Goal: Find contact information: Find contact information

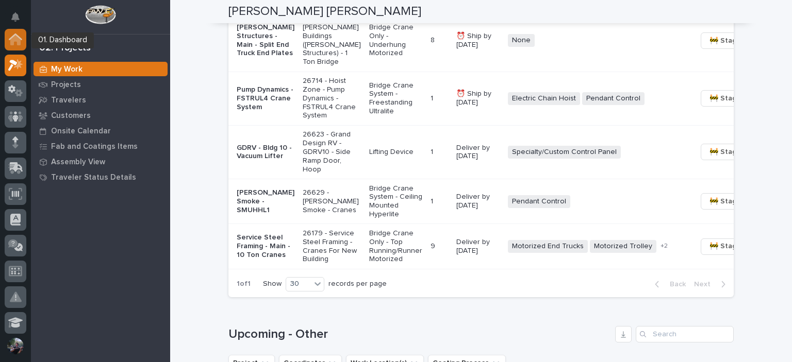
click at [23, 33] on div at bounding box center [16, 40] width 22 height 22
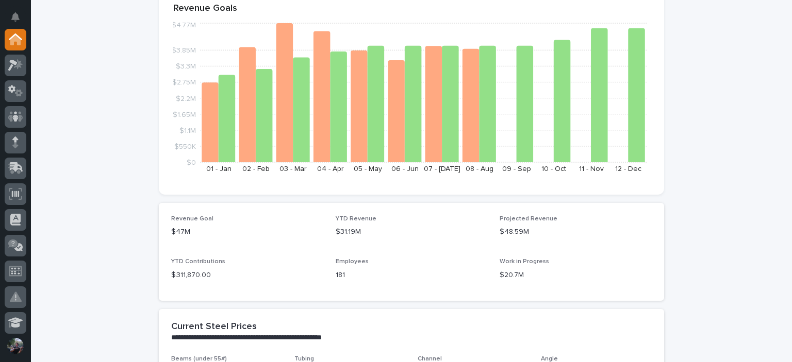
scroll to position [172, 0]
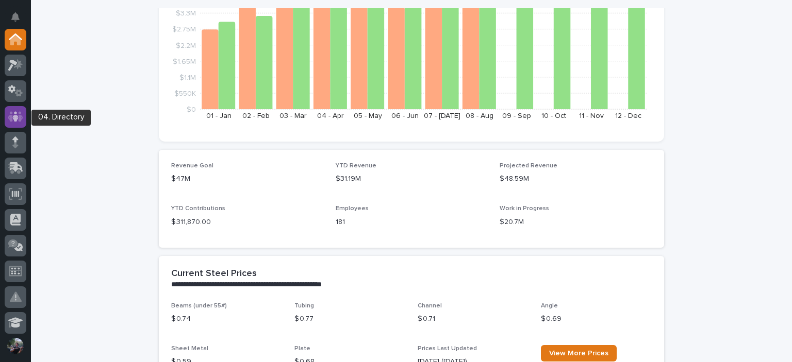
click at [23, 121] on div at bounding box center [16, 117] width 22 height 22
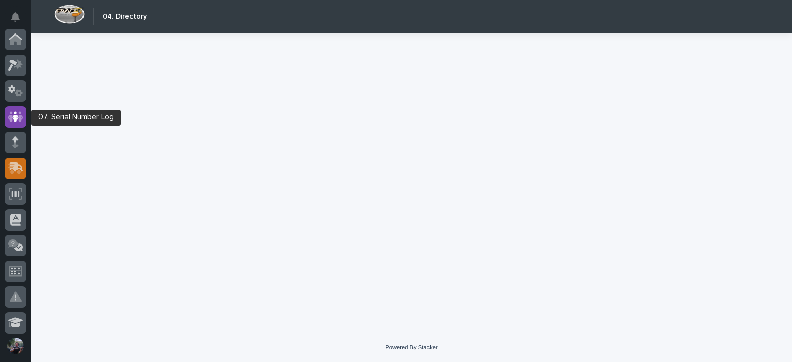
scroll to position [77, 0]
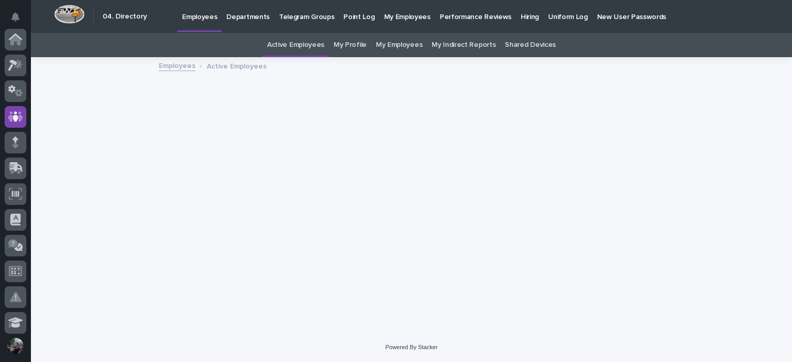
scroll to position [77, 0]
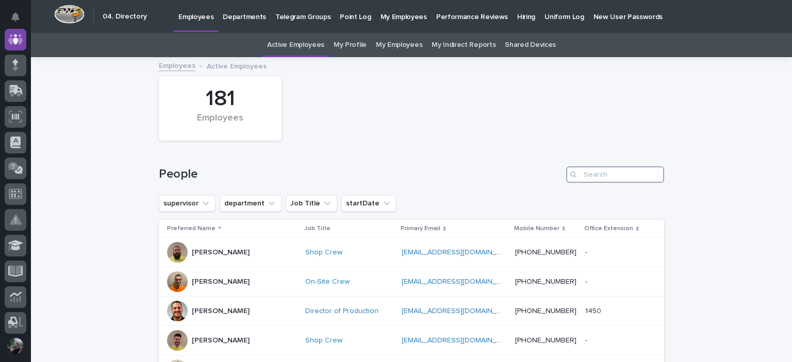
click at [615, 179] on input "Search" at bounding box center [615, 174] width 98 height 16
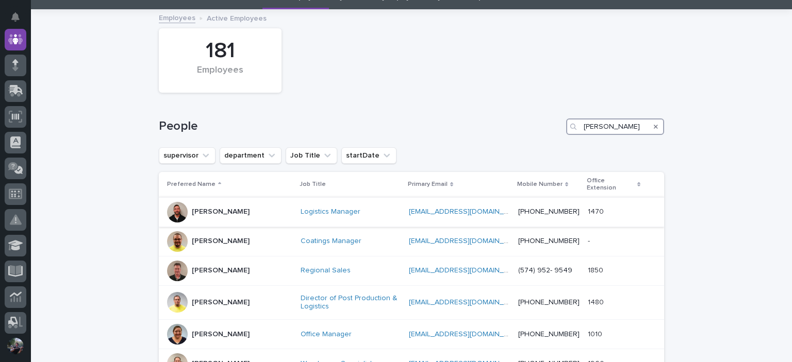
scroll to position [103, 0]
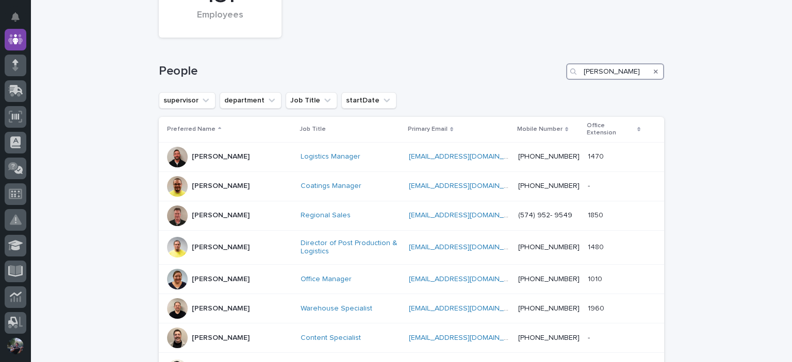
type input "ken"
click at [653, 73] on icon "Search" at bounding box center [655, 72] width 4 height 6
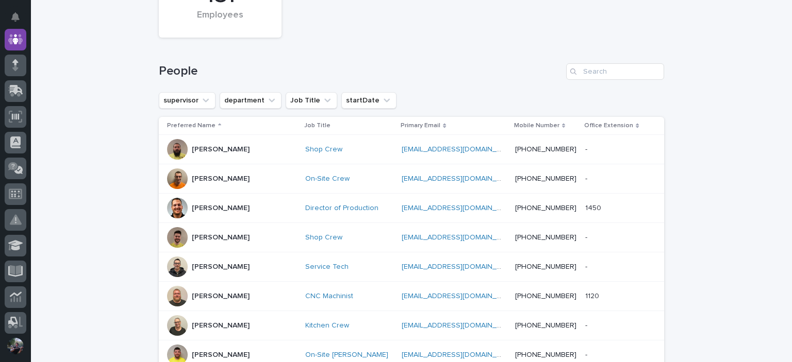
scroll to position [171, 0]
